Goal: Find specific page/section: Find specific page/section

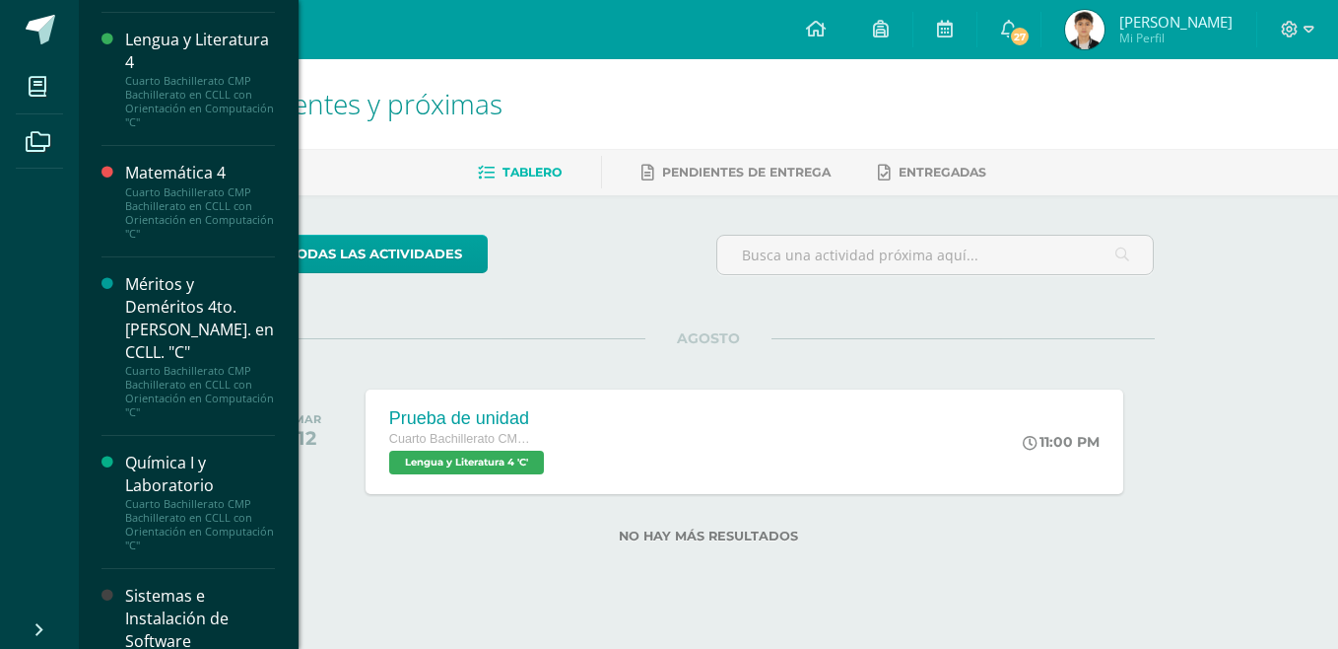
scroll to position [1998, 0]
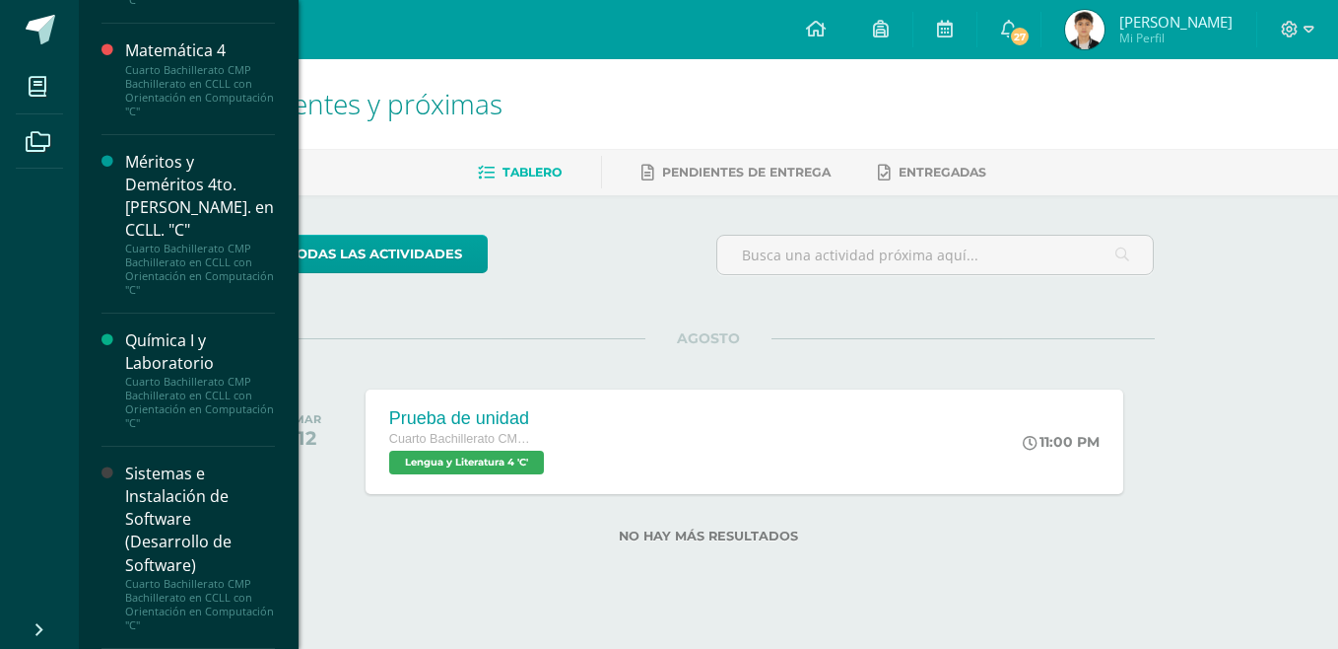
click at [148, 477] on div "Sistemas e Instalación de Software (Desarrollo de Software)" at bounding box center [200, 519] width 150 height 114
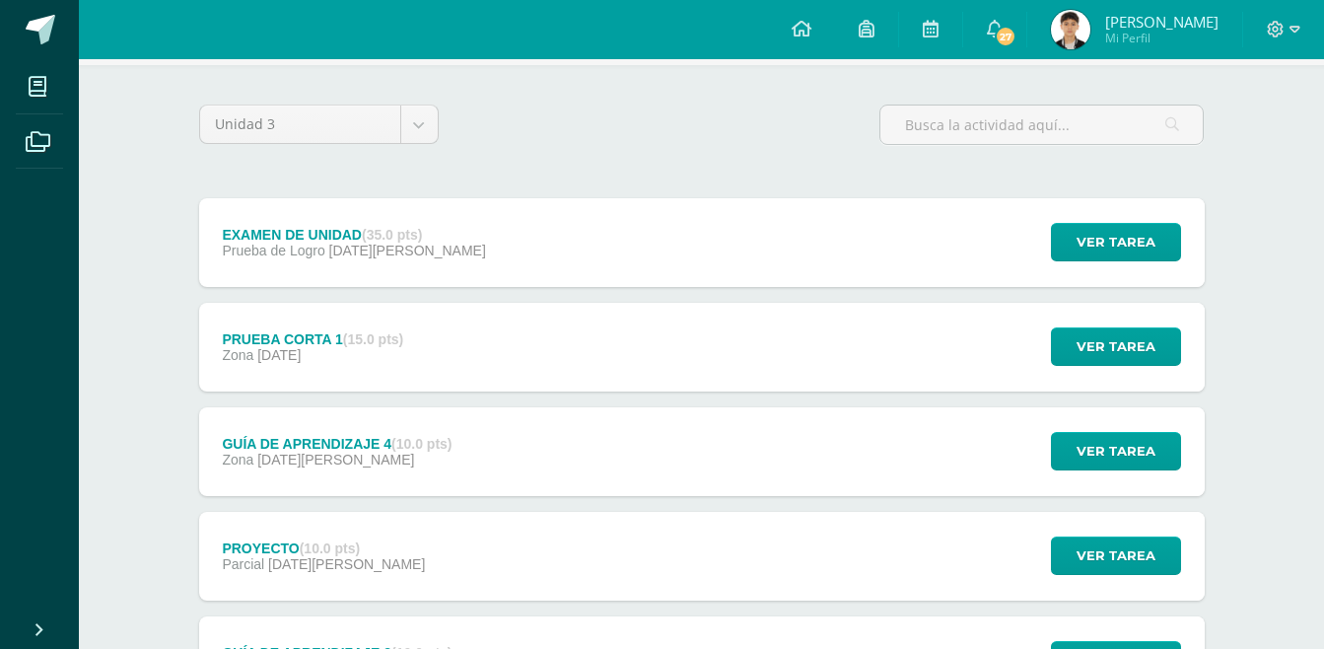
scroll to position [120, 0]
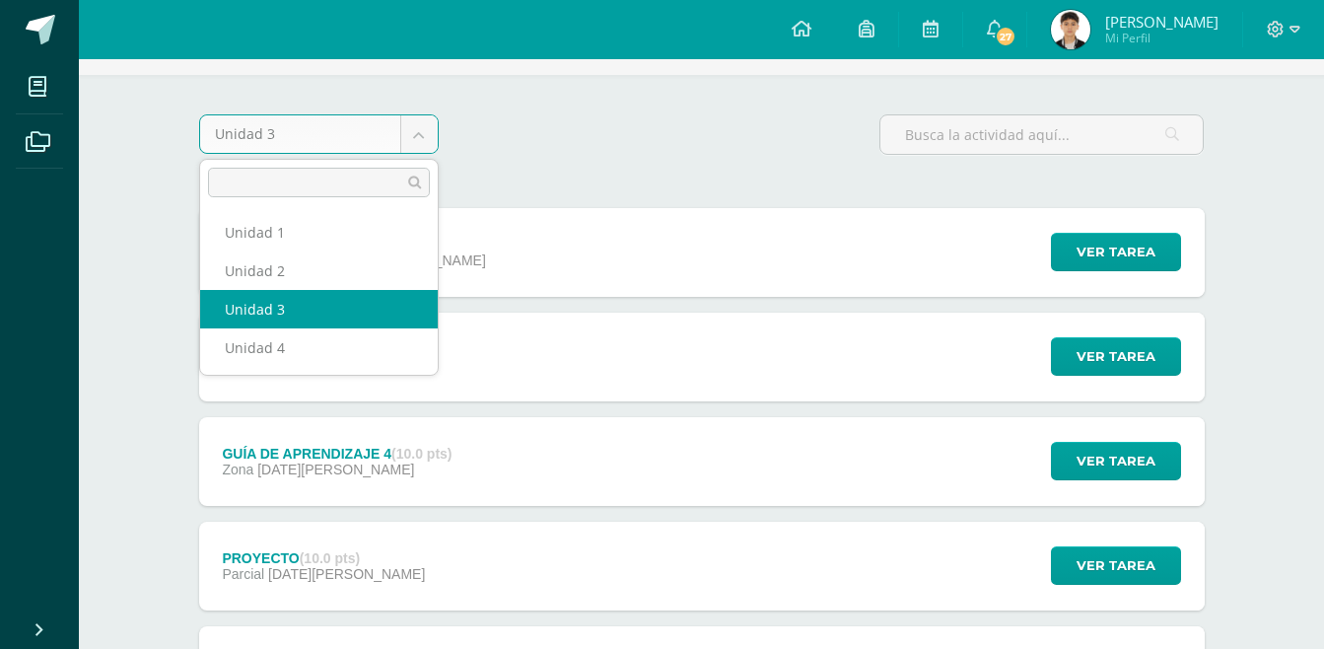
click at [429, 144] on body "Mis cursos Archivos Cerrar panel Biblia Cuarto Bachillerato CMP Bachillerato en…" at bounding box center [662, 467] width 1324 height 1175
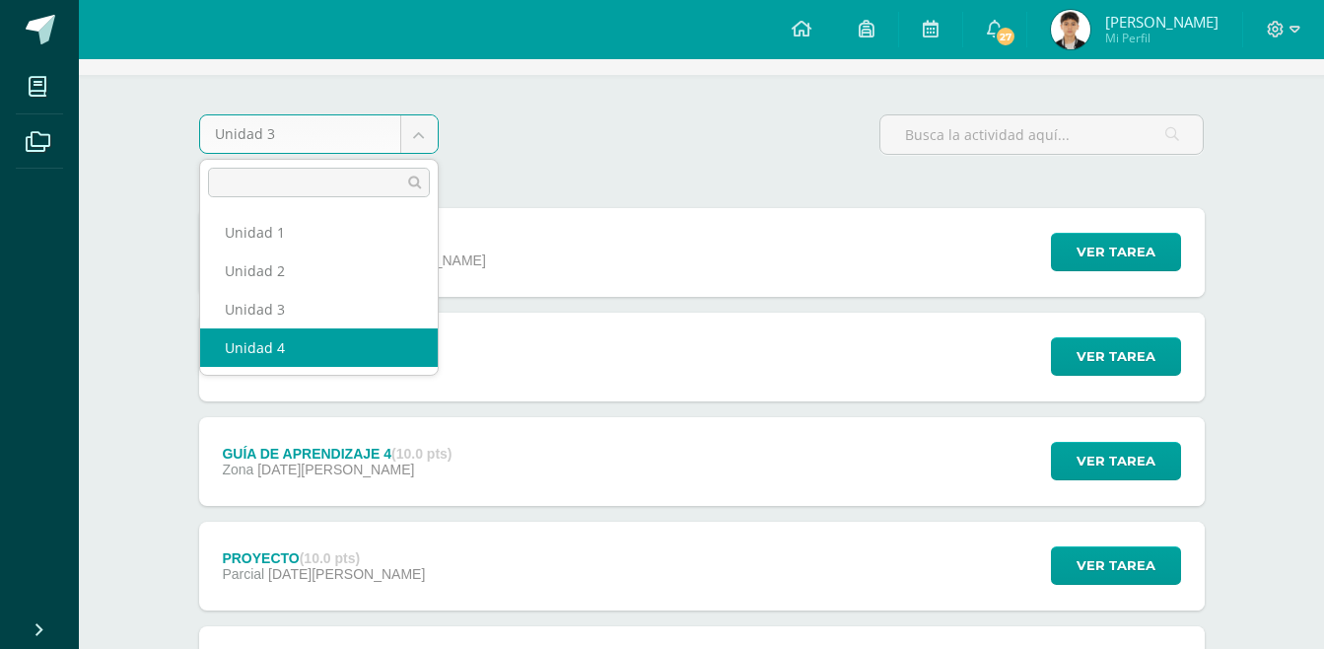
select select "Unidad 4"
